Goal: Task Accomplishment & Management: Manage account settings

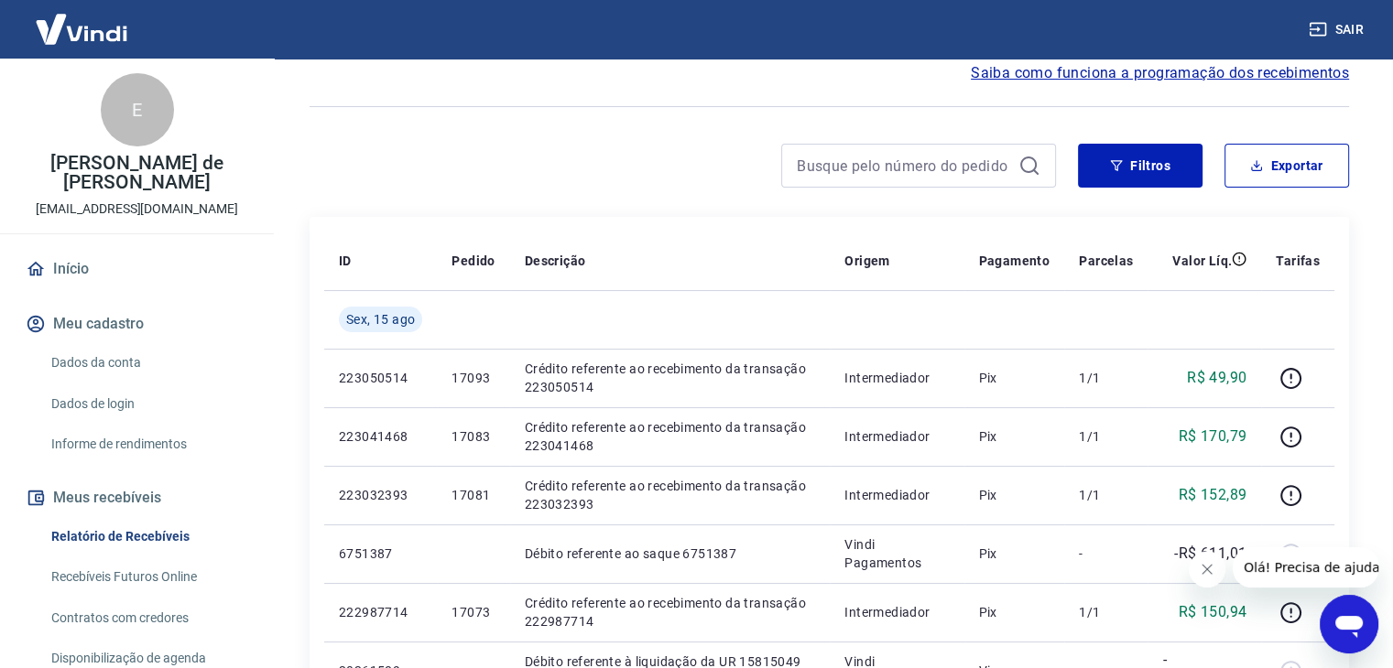
scroll to position [183, 0]
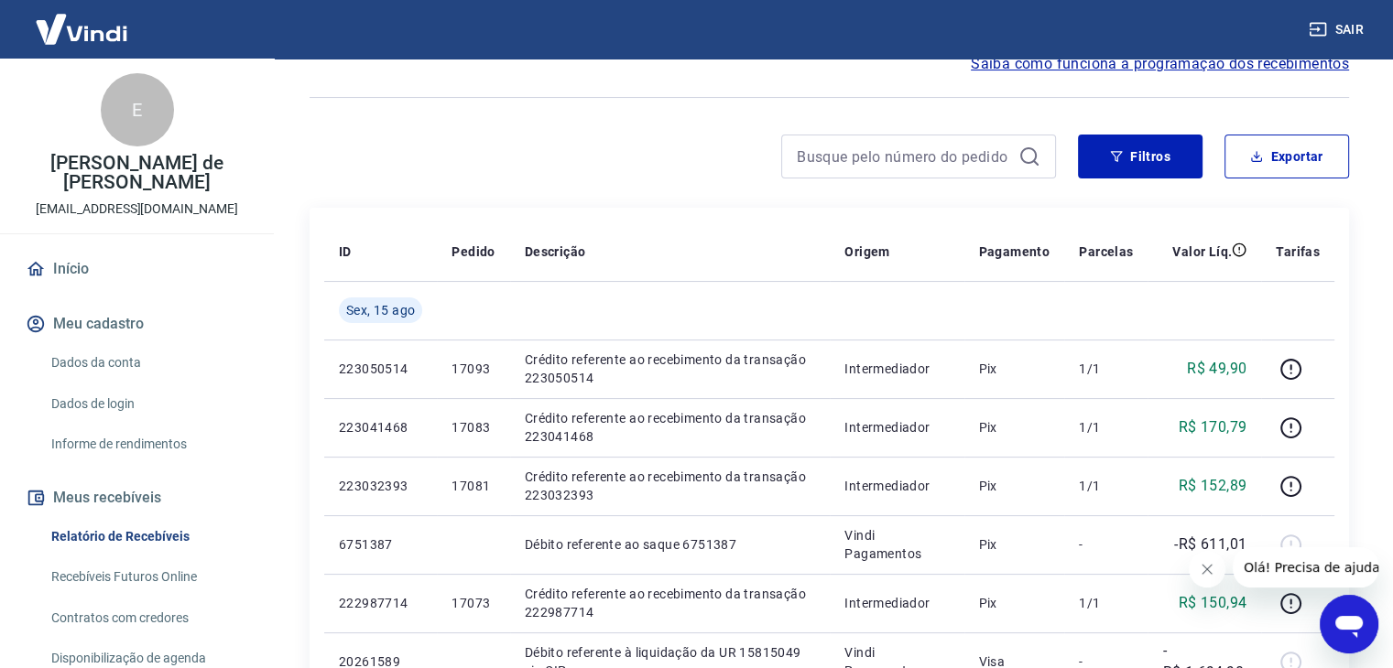
click at [1206, 570] on icon "Fechar mensagem da empresa" at bounding box center [1206, 569] width 15 height 15
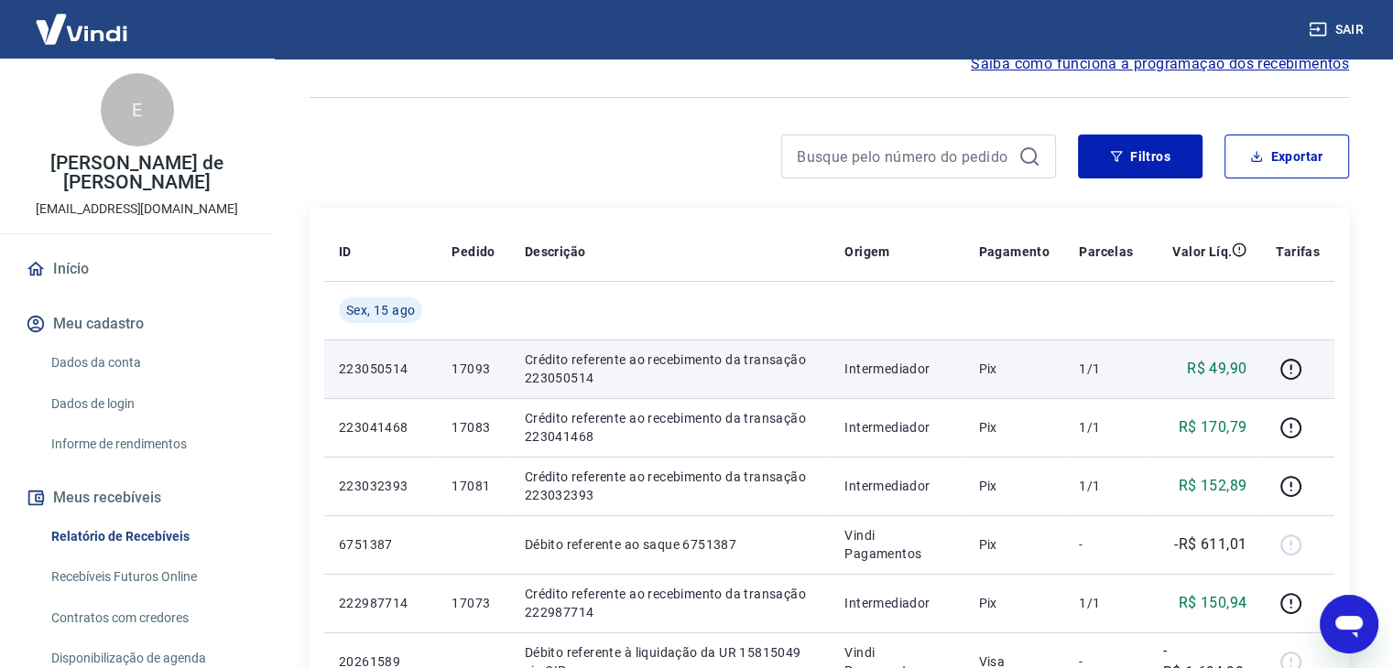
scroll to position [0, 0]
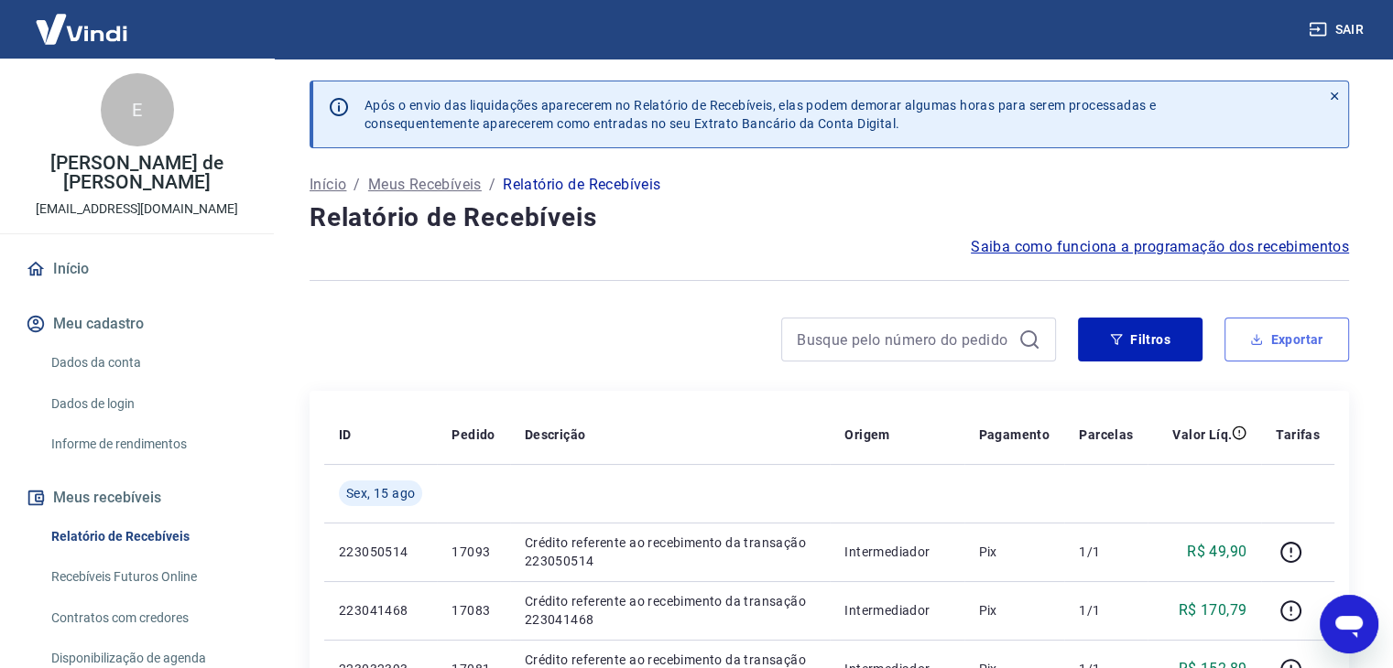
click at [1297, 350] on button "Exportar" at bounding box center [1286, 340] width 125 height 44
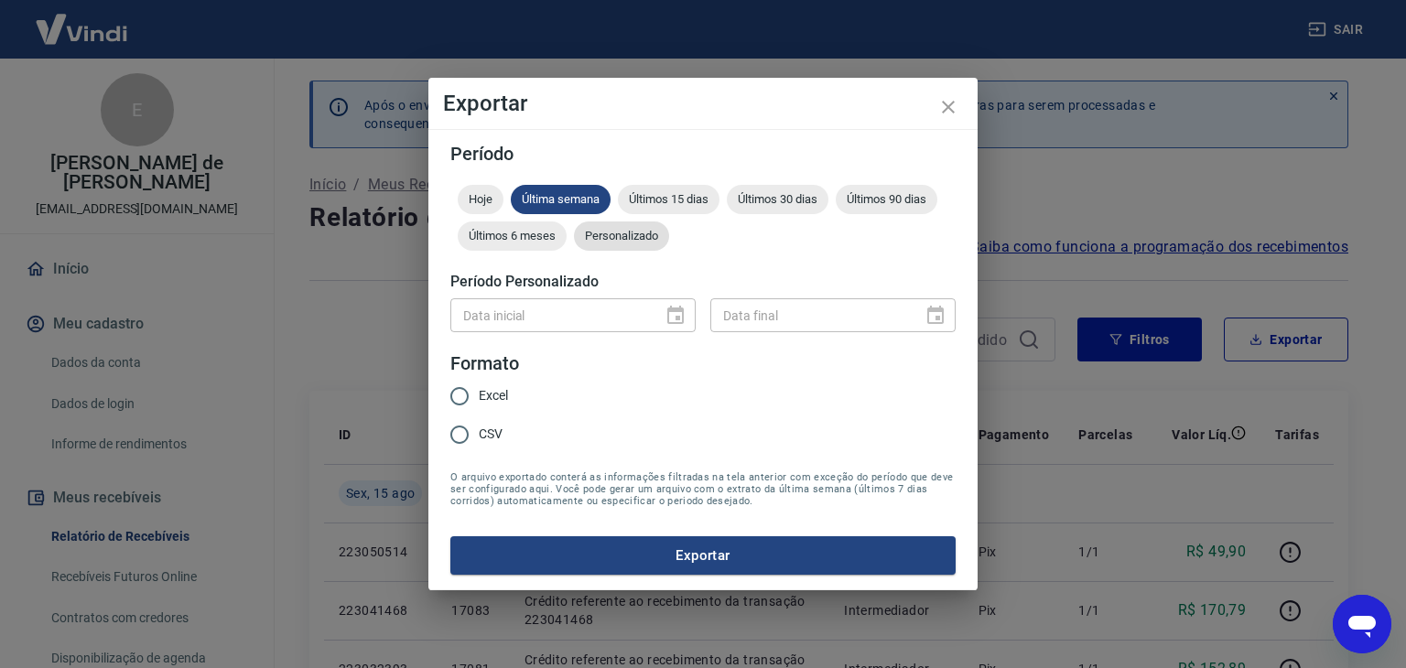
click at [627, 236] on span "Personalizado" at bounding box center [621, 236] width 95 height 14
click at [678, 316] on icon "Choose date" at bounding box center [675, 315] width 16 height 18
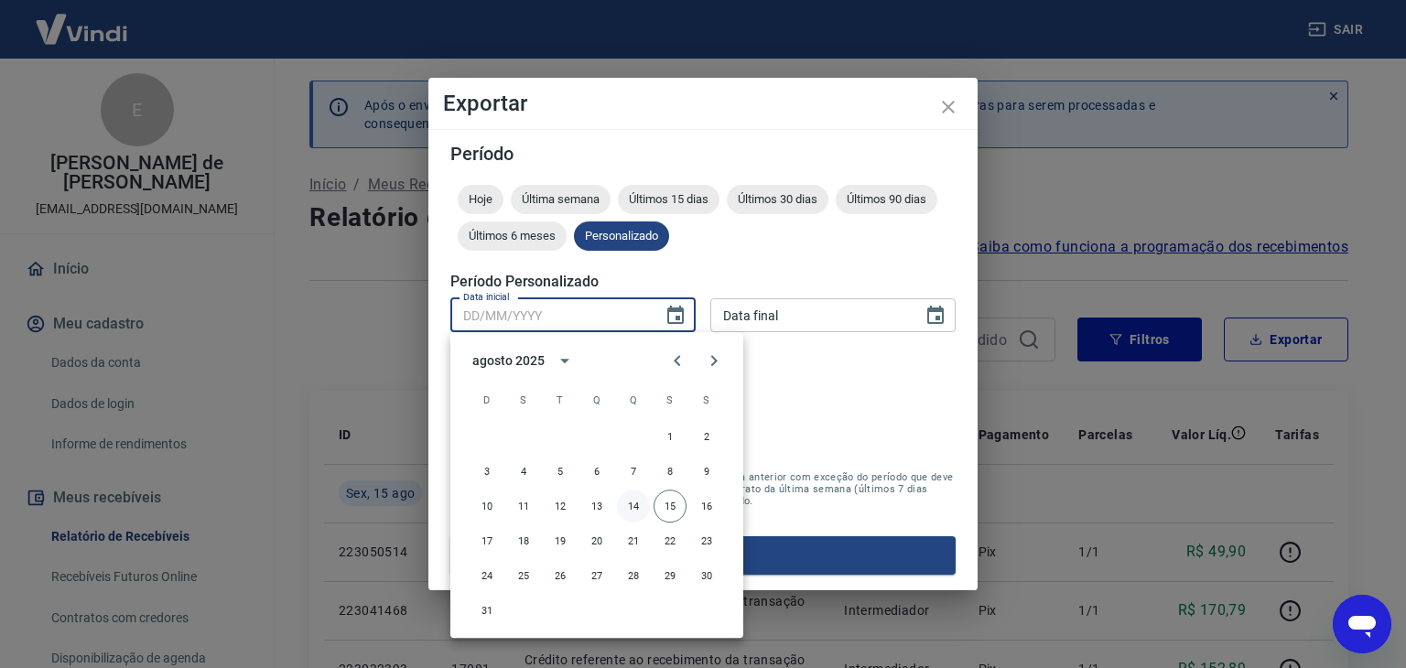
click at [642, 504] on button "14" at bounding box center [633, 506] width 33 height 33
type input "14/08/2025"
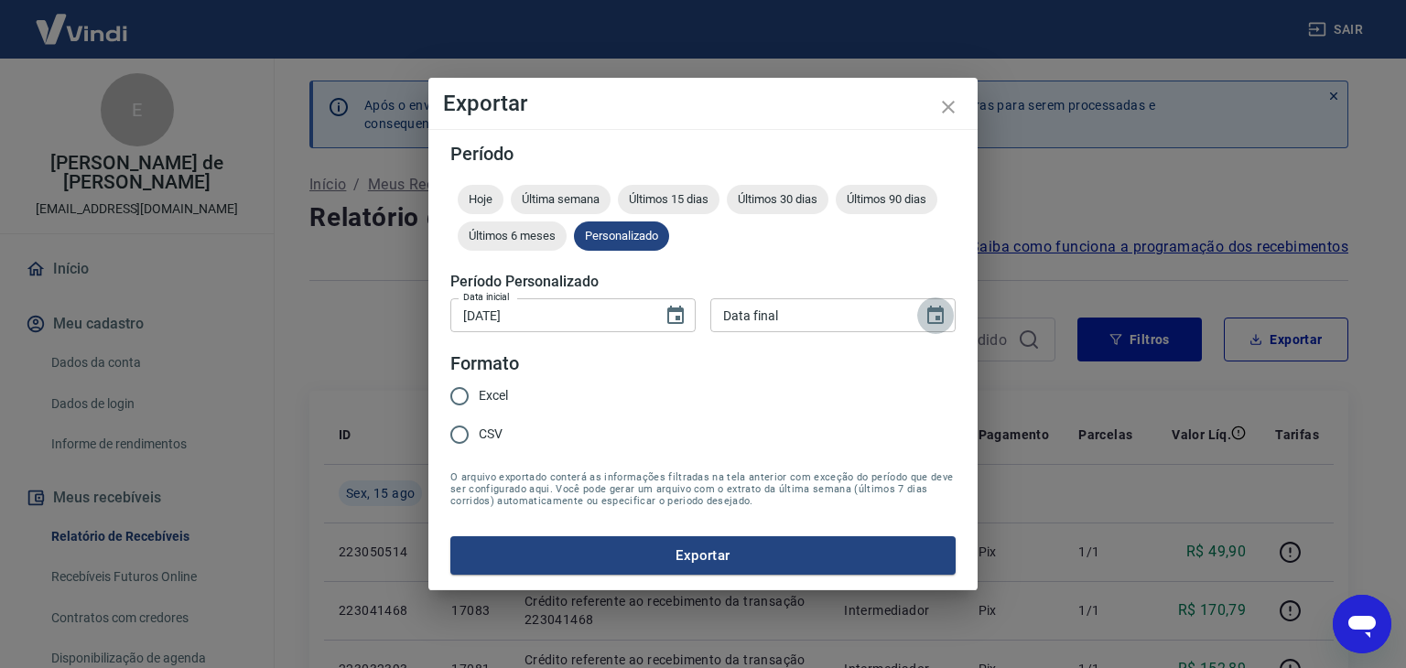
click at [940, 317] on icon "Choose date" at bounding box center [936, 316] width 22 height 22
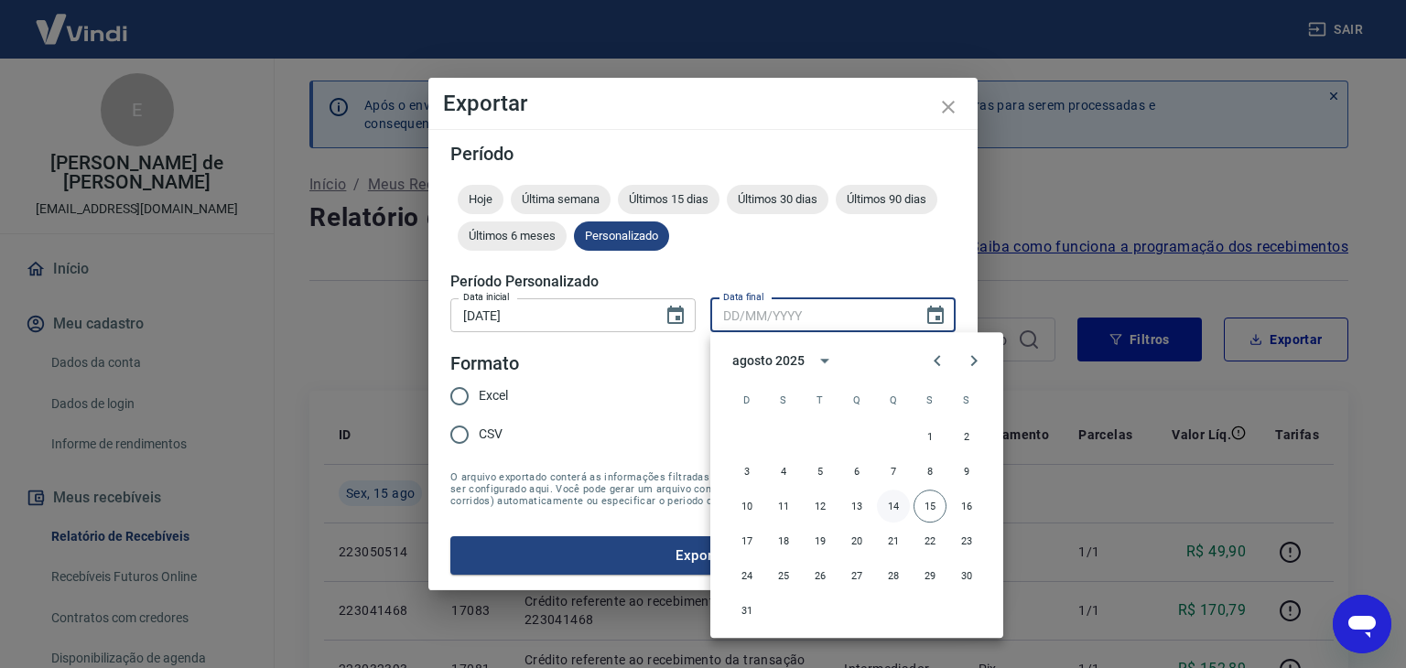
click at [894, 510] on button "14" at bounding box center [893, 506] width 33 height 33
type input "14/08/2025"
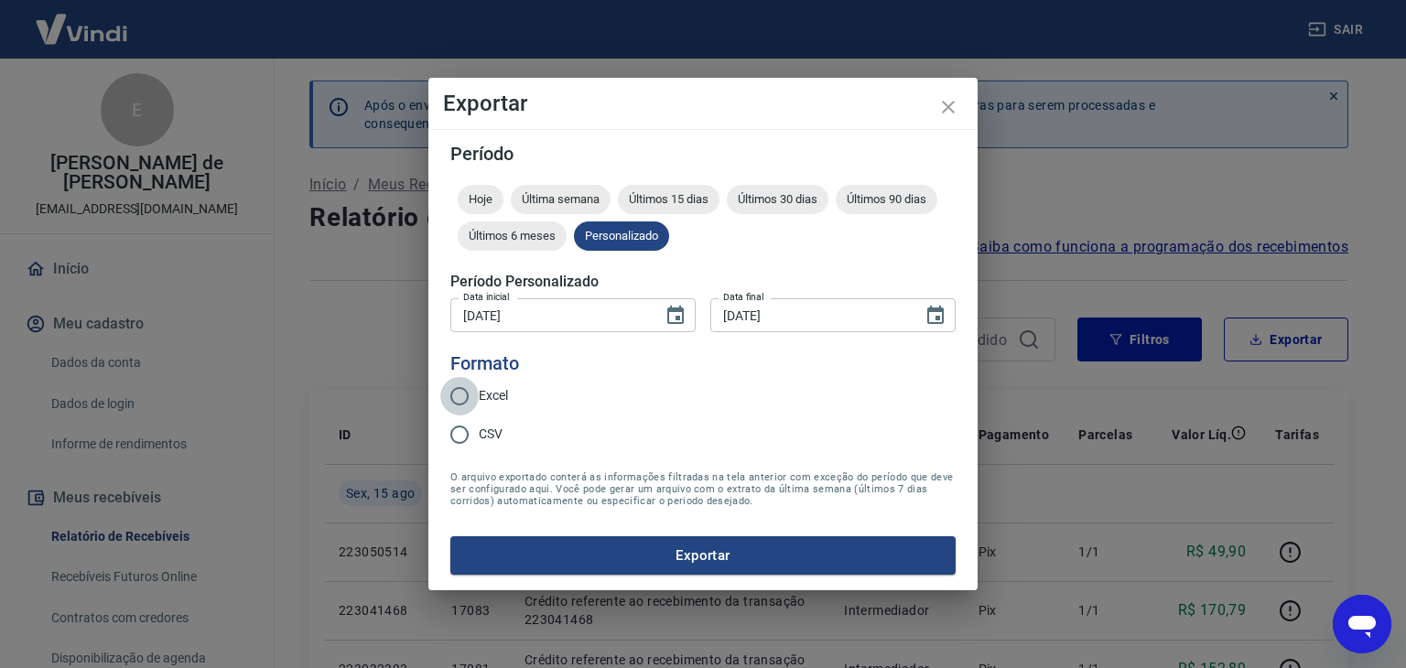
click at [454, 399] on input "Excel" at bounding box center [459, 396] width 38 height 38
radio input "true"
click at [685, 557] on button "Exportar" at bounding box center [702, 556] width 505 height 38
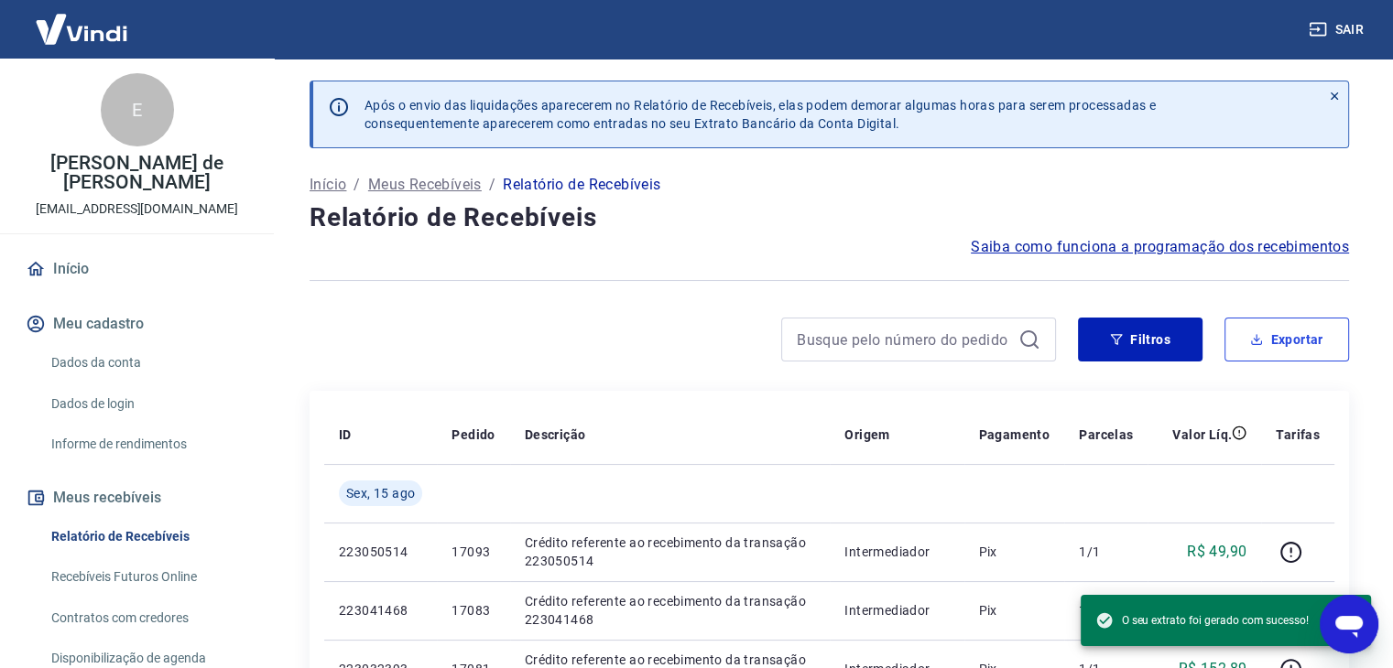
scroll to position [306, 0]
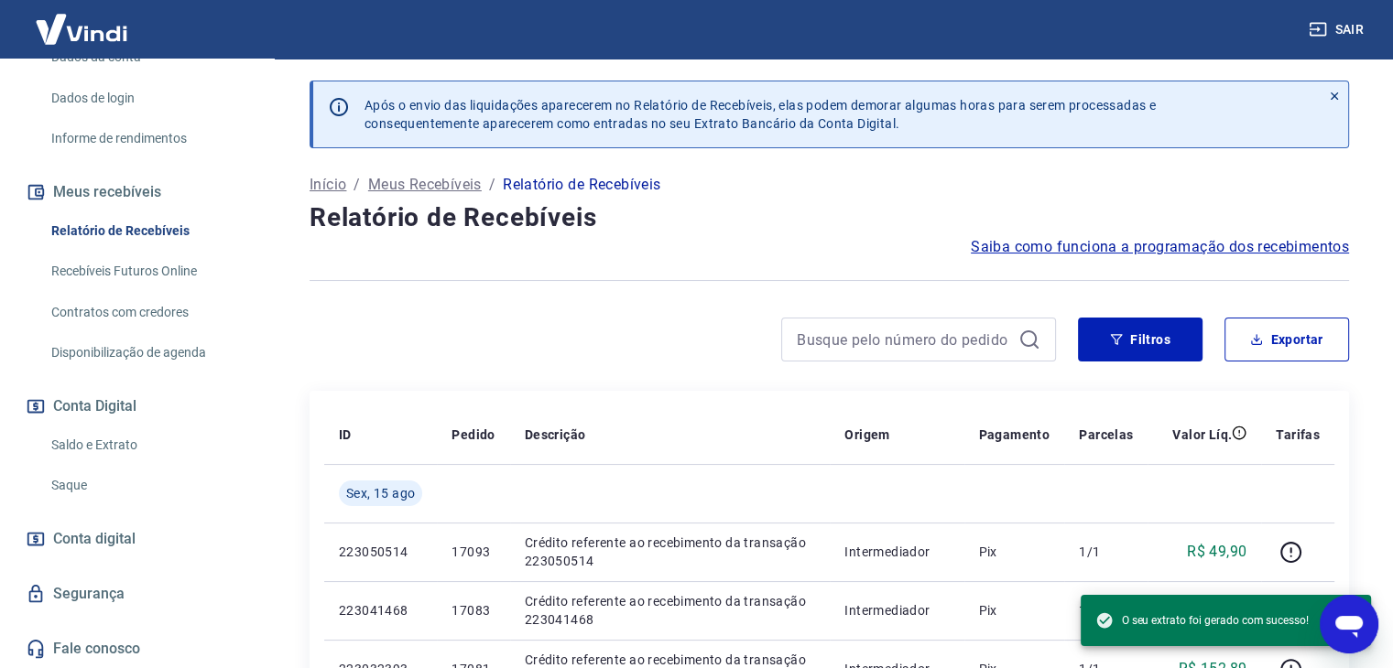
click at [105, 450] on link "Saldo e Extrato" at bounding box center [148, 446] width 208 height 38
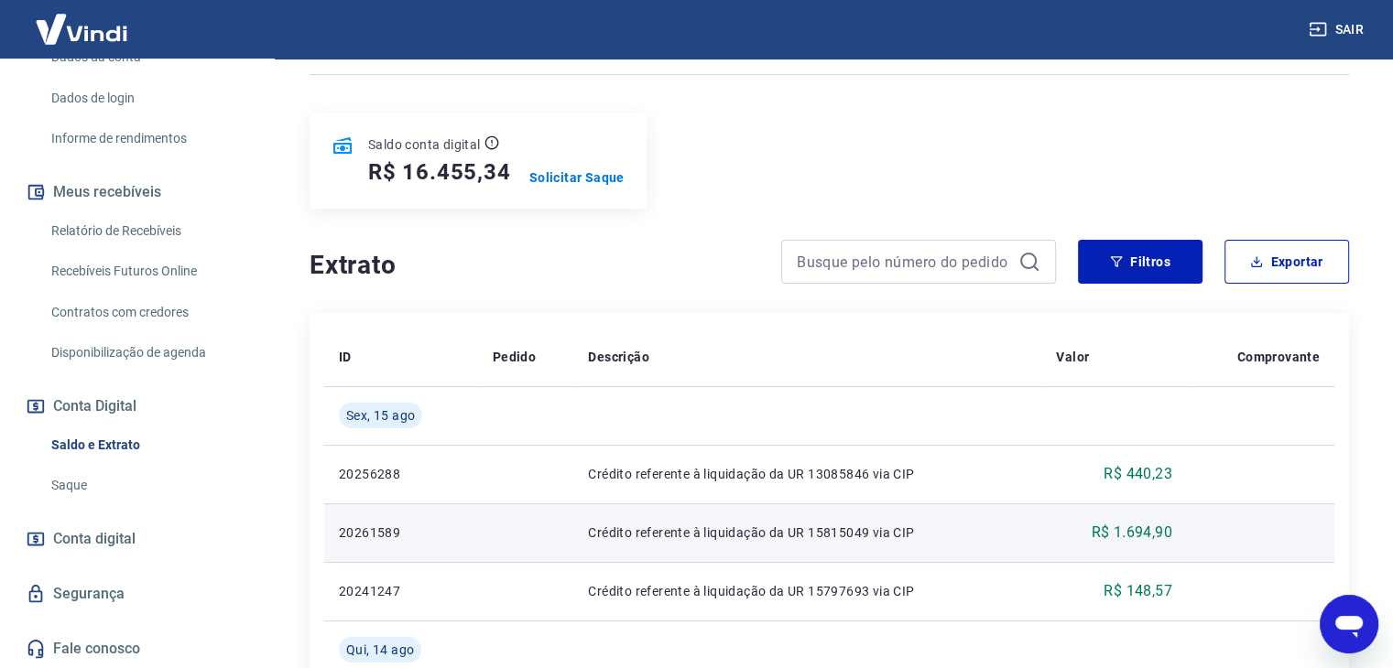
scroll to position [183, 0]
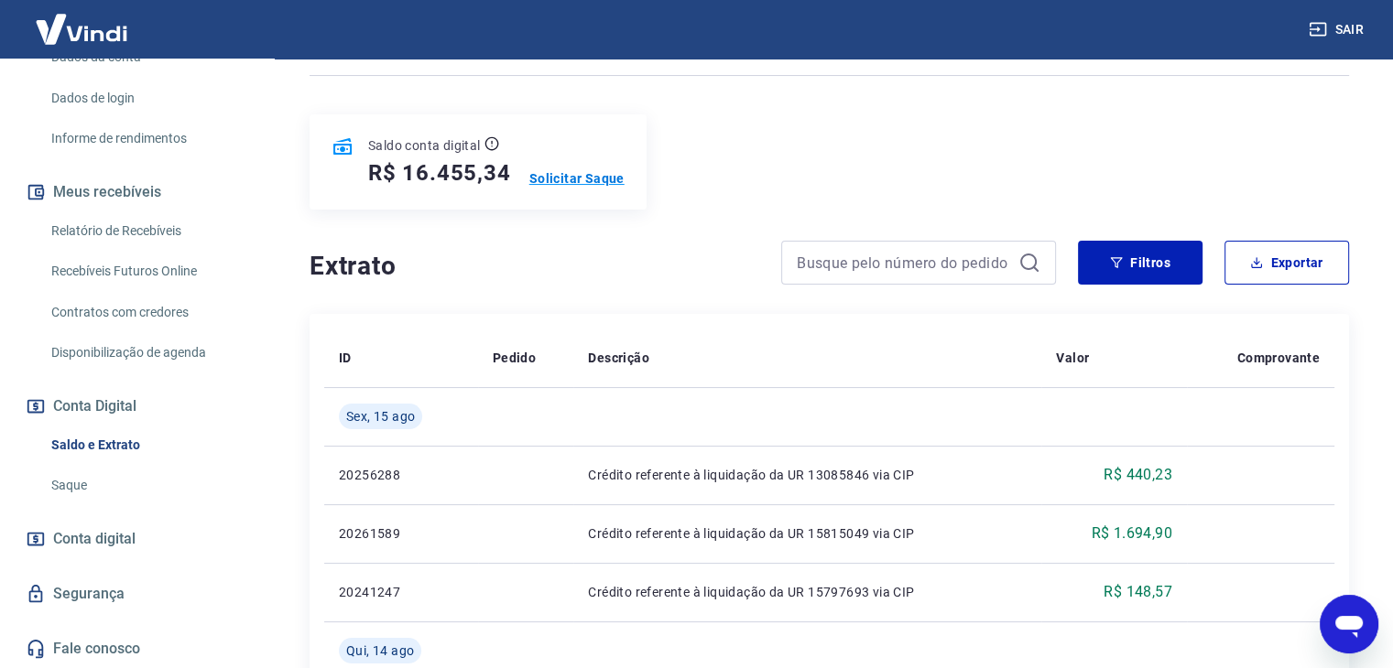
click at [575, 184] on p "Solicitar Saque" at bounding box center [576, 178] width 95 height 18
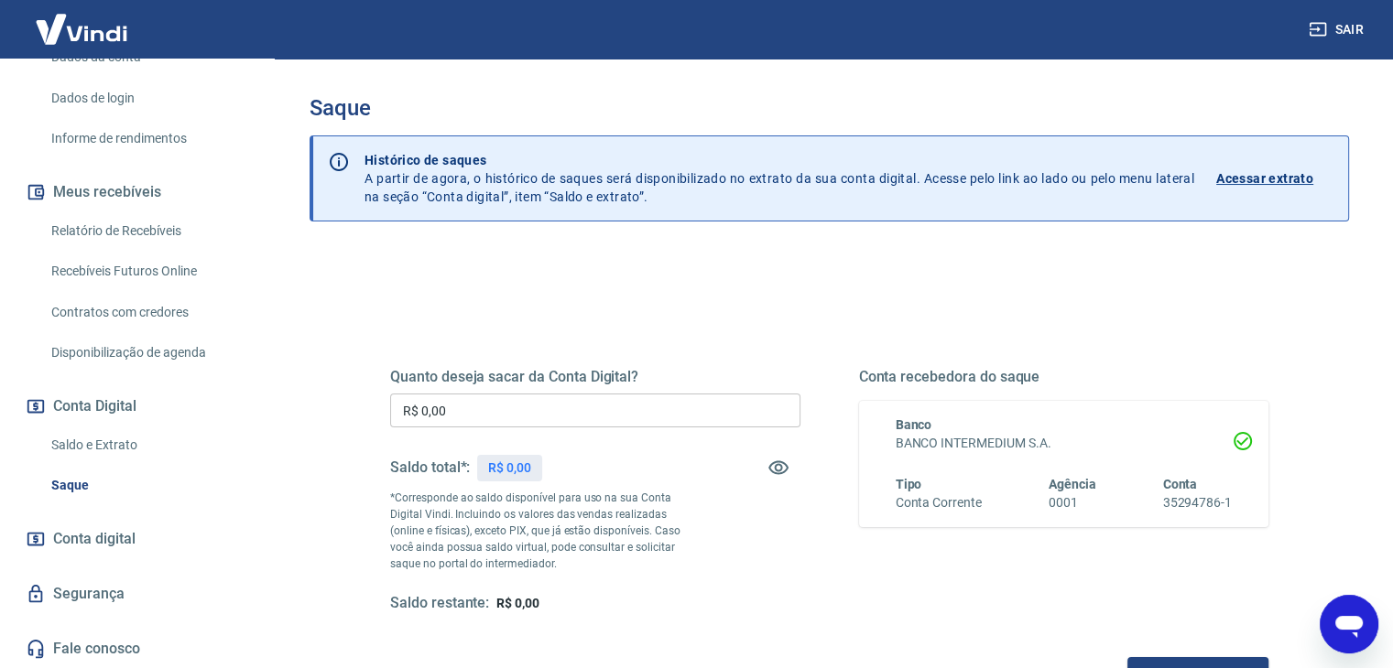
click at [580, 412] on input "R$ 0,00" at bounding box center [595, 411] width 410 height 34
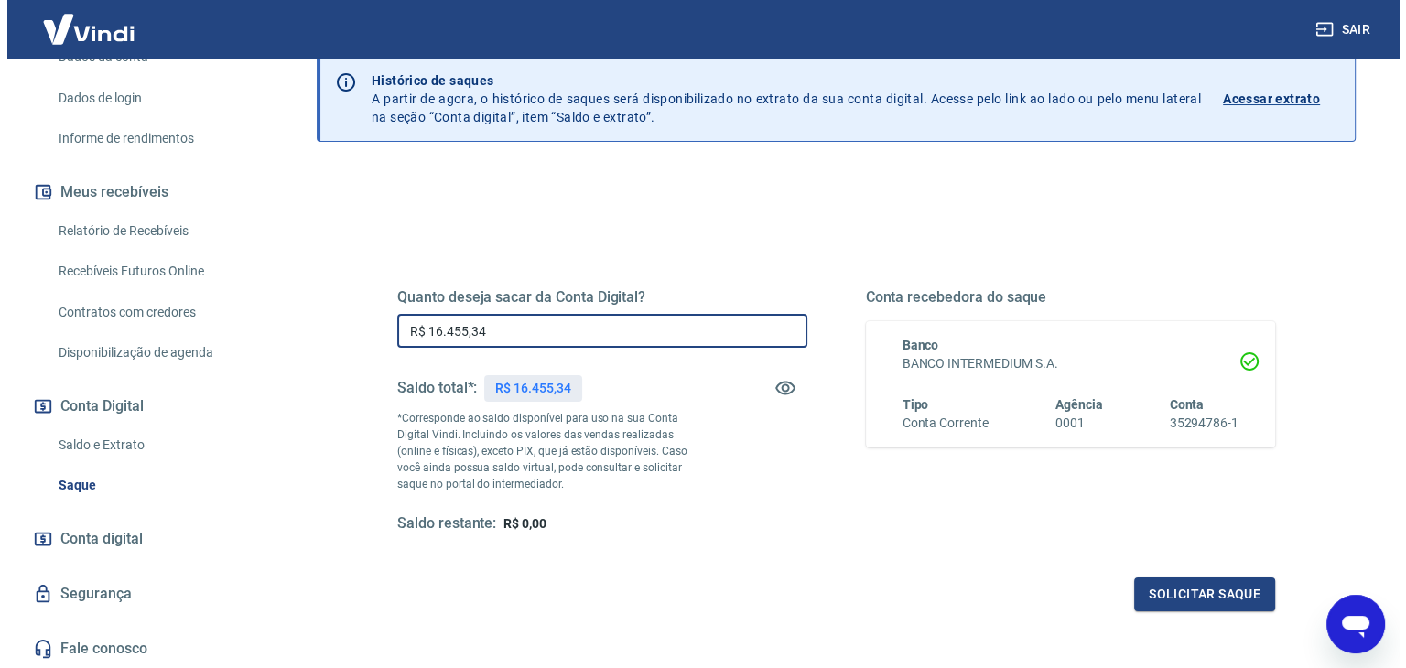
scroll to position [183, 0]
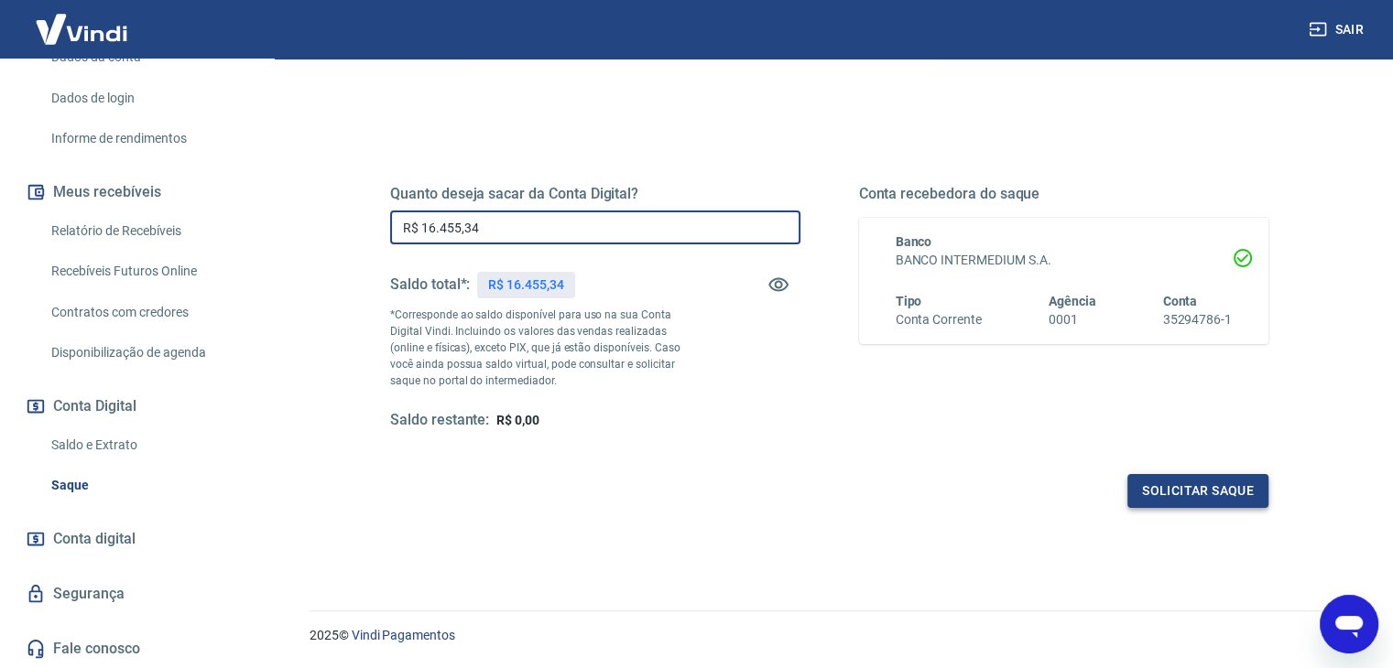
type input "R$ 16.455,34"
click at [1183, 484] on button "Solicitar saque" at bounding box center [1197, 491] width 141 height 34
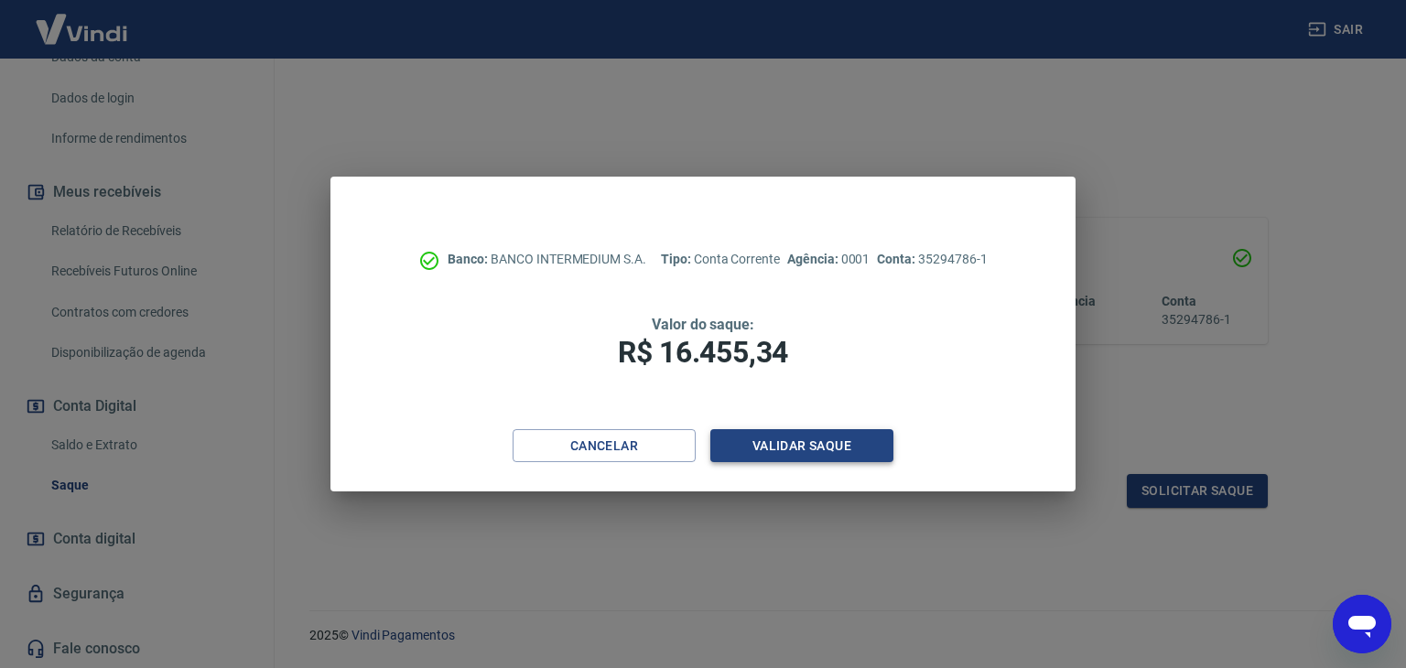
click at [813, 451] on button "Validar saque" at bounding box center [802, 446] width 183 height 34
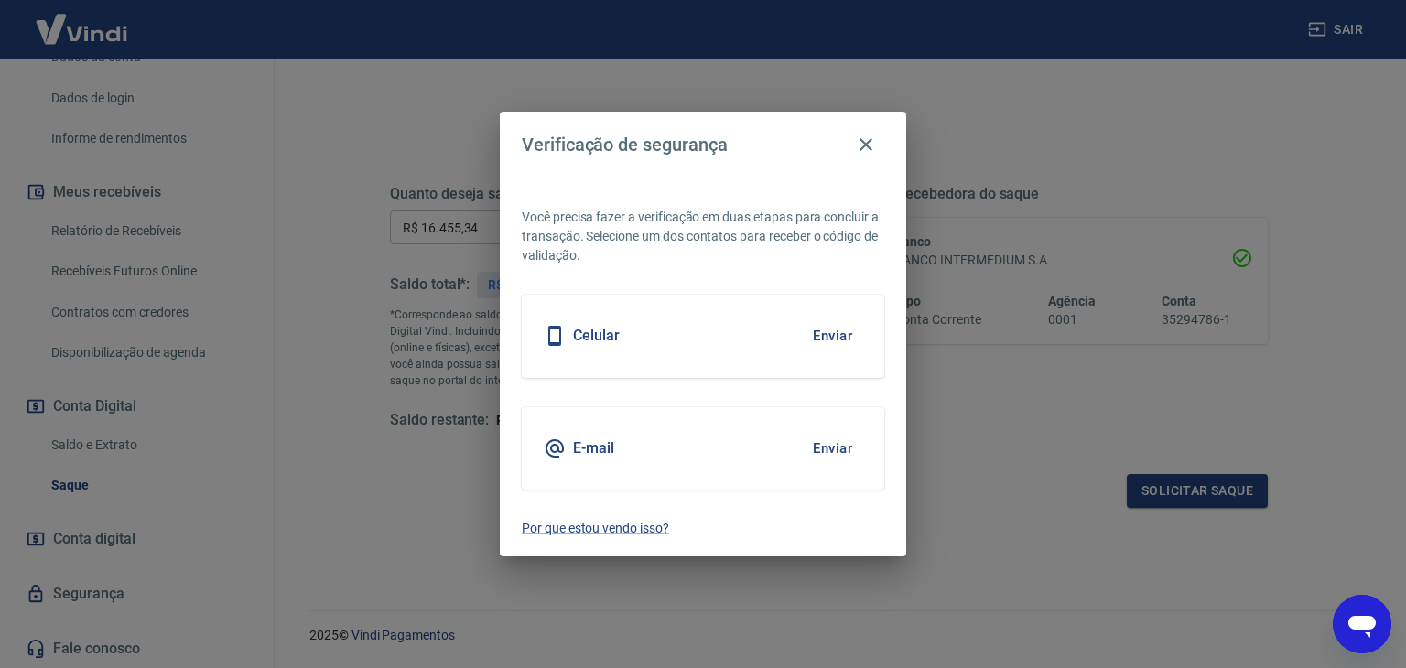
click at [837, 340] on button "Enviar" at bounding box center [833, 336] width 60 height 38
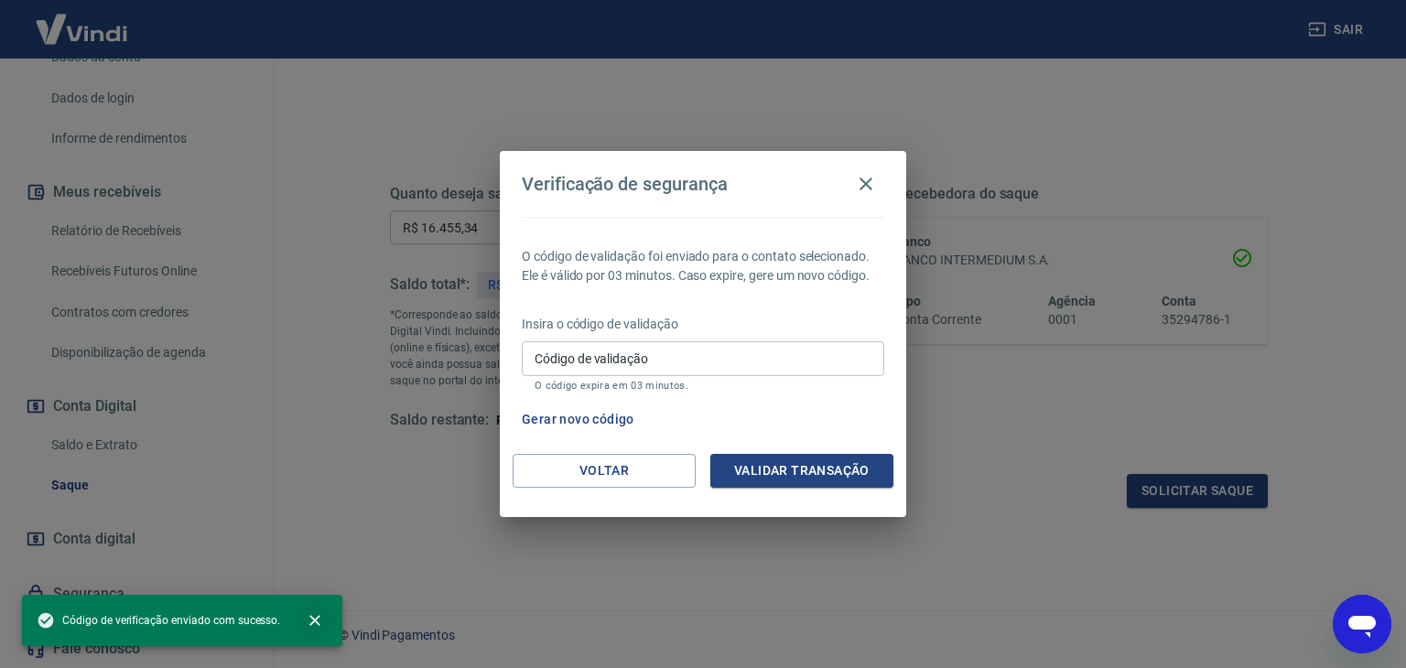
click at [311, 620] on icon "close" at bounding box center [314, 620] width 11 height 11
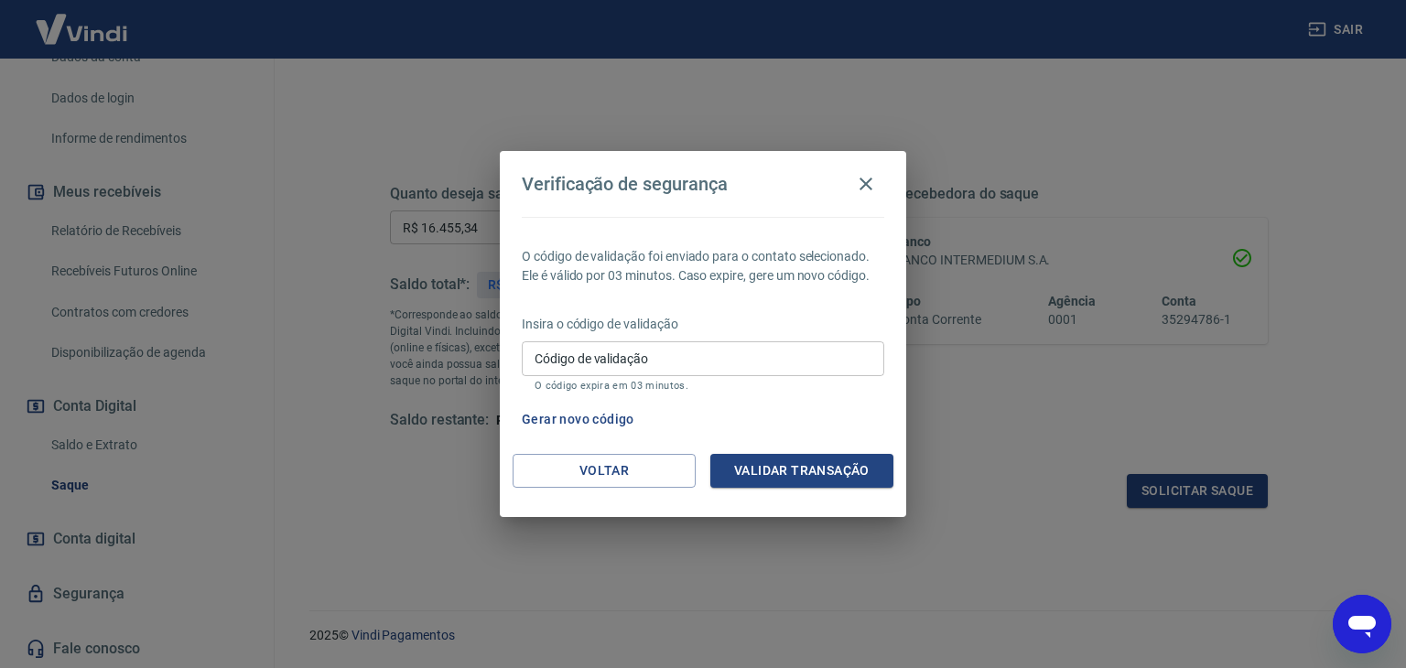
click at [620, 349] on div "Código de validação Código de validação O código expira em 03 minutos." at bounding box center [703, 366] width 363 height 49
type input "468762"
click at [748, 467] on button "Validar transação" at bounding box center [802, 471] width 183 height 34
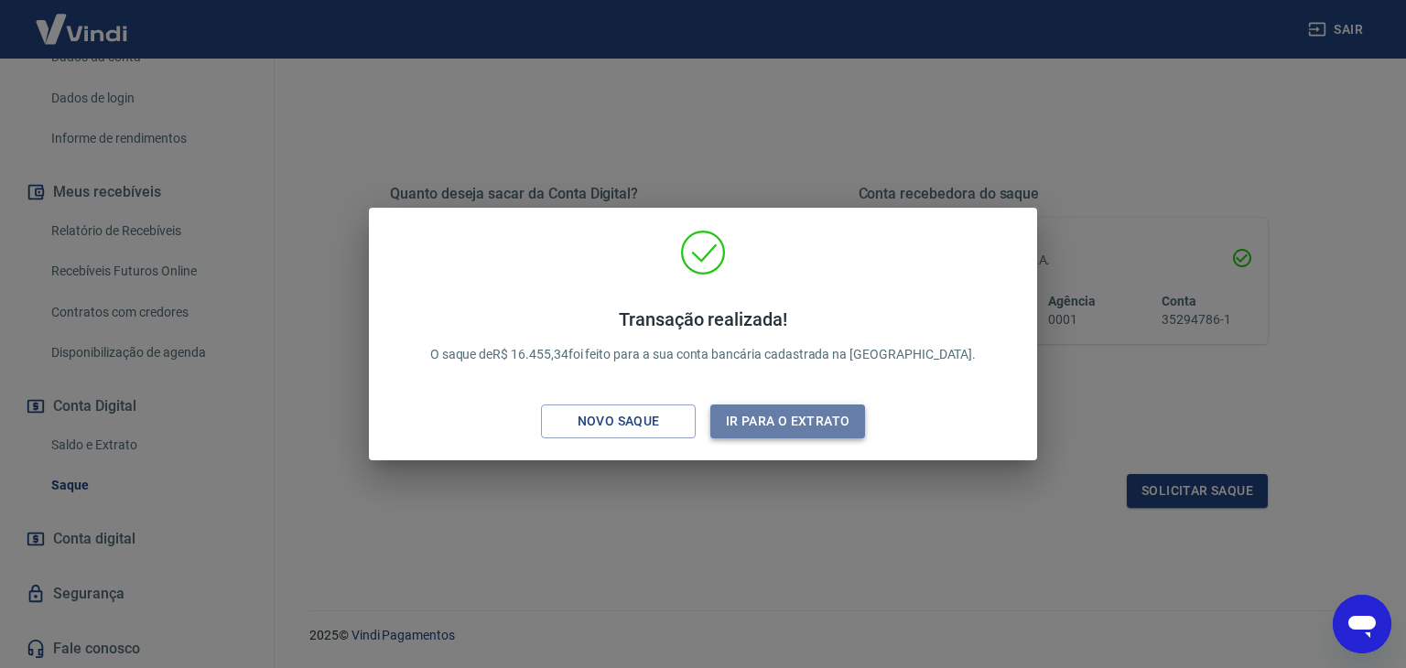
click at [768, 421] on button "Ir para o extrato" at bounding box center [788, 422] width 155 height 34
